Goal: Transaction & Acquisition: Book appointment/travel/reservation

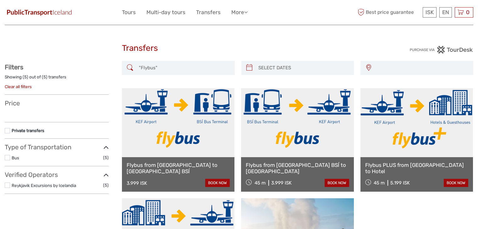
select select
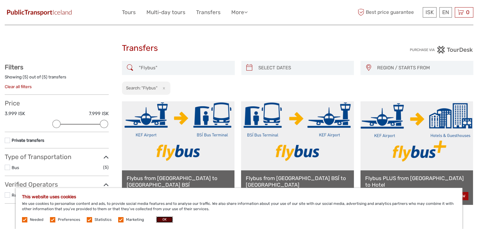
click at [160, 220] on button "OK" at bounding box center [164, 220] width 17 height 6
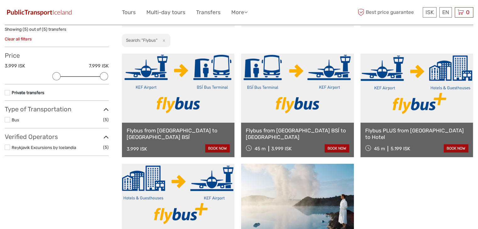
scroll to position [48, 0]
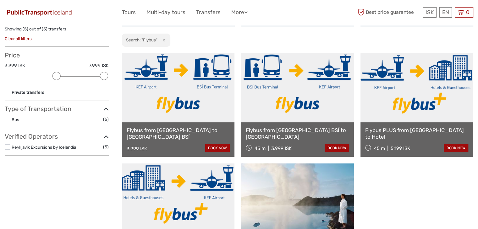
click at [421, 101] on link at bounding box center [416, 87] width 112 height 69
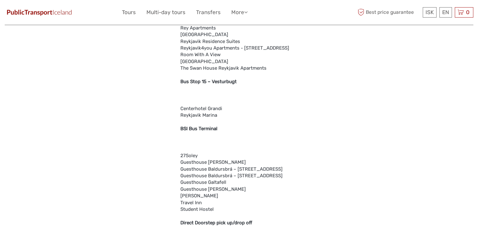
scroll to position [1651, 0]
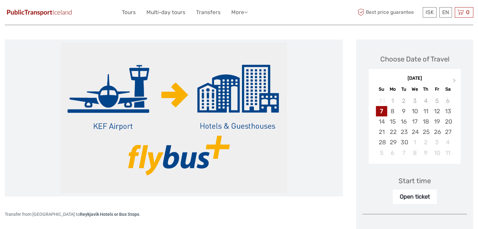
scroll to position [72, 0]
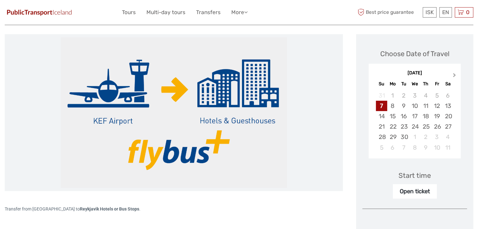
click at [454, 73] on span "Next Month" at bounding box center [454, 76] width 0 height 9
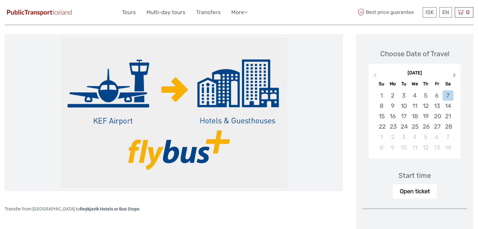
click at [454, 73] on span "Next Month" at bounding box center [454, 76] width 0 height 9
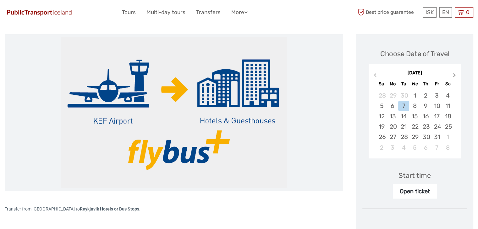
click at [454, 73] on span "Next Month" at bounding box center [454, 76] width 0 height 9
click at [373, 74] on button "Previous Month" at bounding box center [374, 77] width 10 height 10
click at [435, 118] on div "17" at bounding box center [436, 116] width 11 height 10
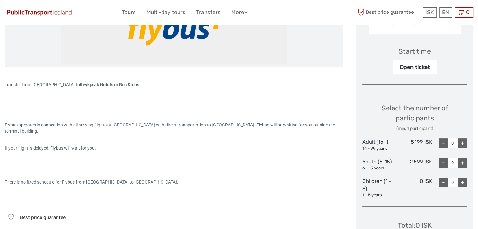
scroll to position [210, 0]
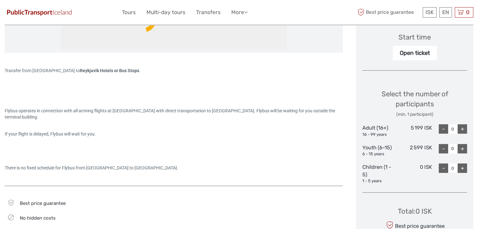
click at [464, 130] on div "+" at bounding box center [461, 128] width 9 height 9
type input "2"
click at [461, 152] on div "+" at bounding box center [461, 148] width 9 height 9
type input "1"
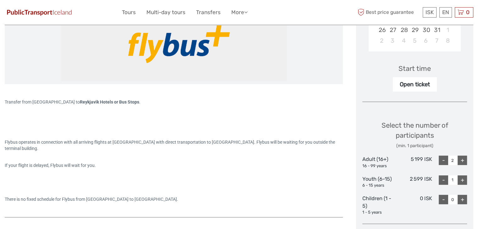
scroll to position [157, 0]
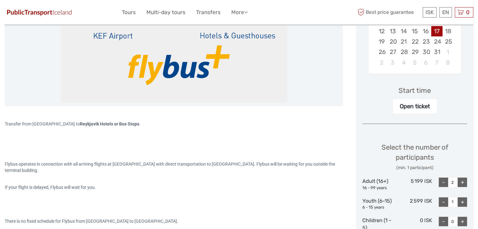
click at [420, 90] on div "Start time" at bounding box center [414, 91] width 32 height 10
click at [242, 13] on link "More" at bounding box center [239, 12] width 16 height 9
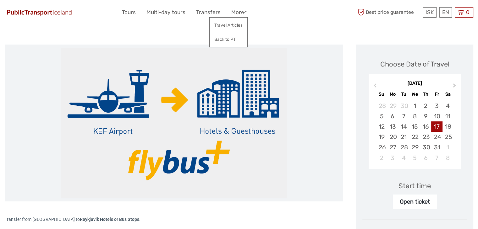
scroll to position [45, 0]
